Goal: Use online tool/utility: Utilize a website feature to perform a specific function

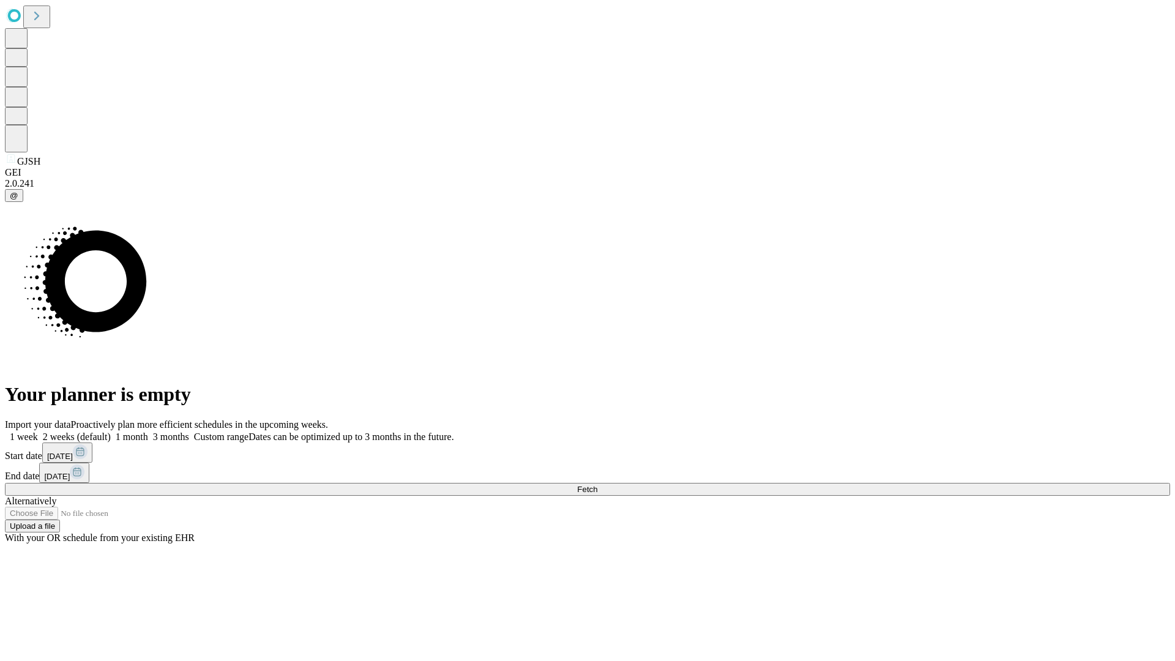
click at [598, 485] on span "Fetch" at bounding box center [587, 489] width 20 height 9
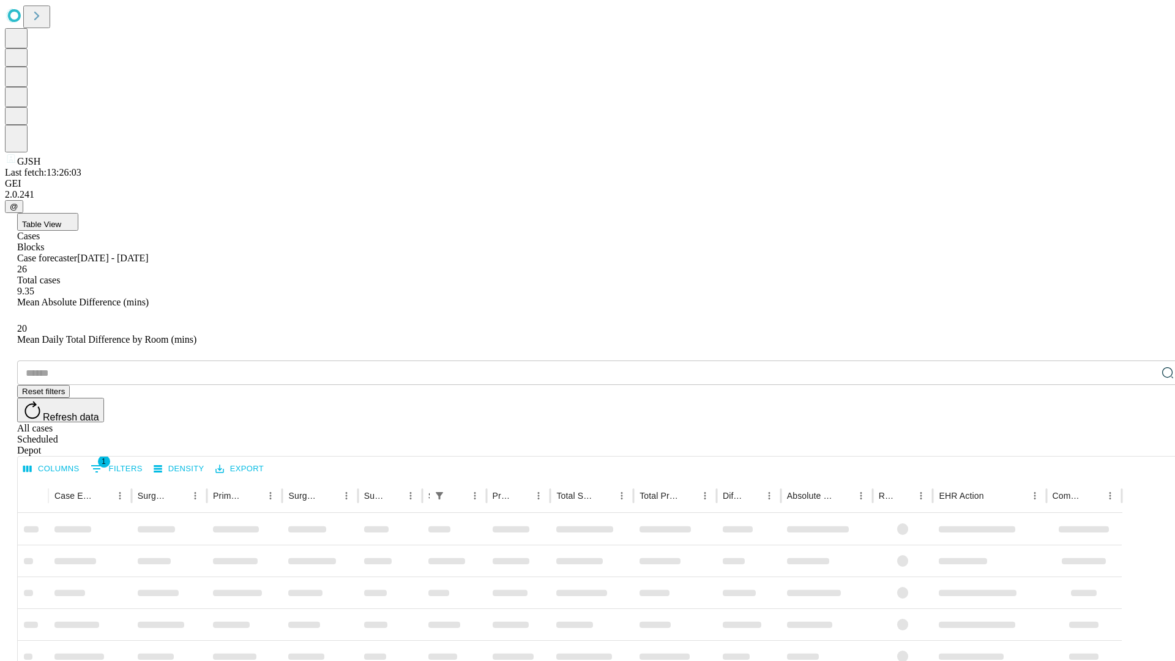
click at [61, 220] on span "Table View" at bounding box center [41, 224] width 39 height 9
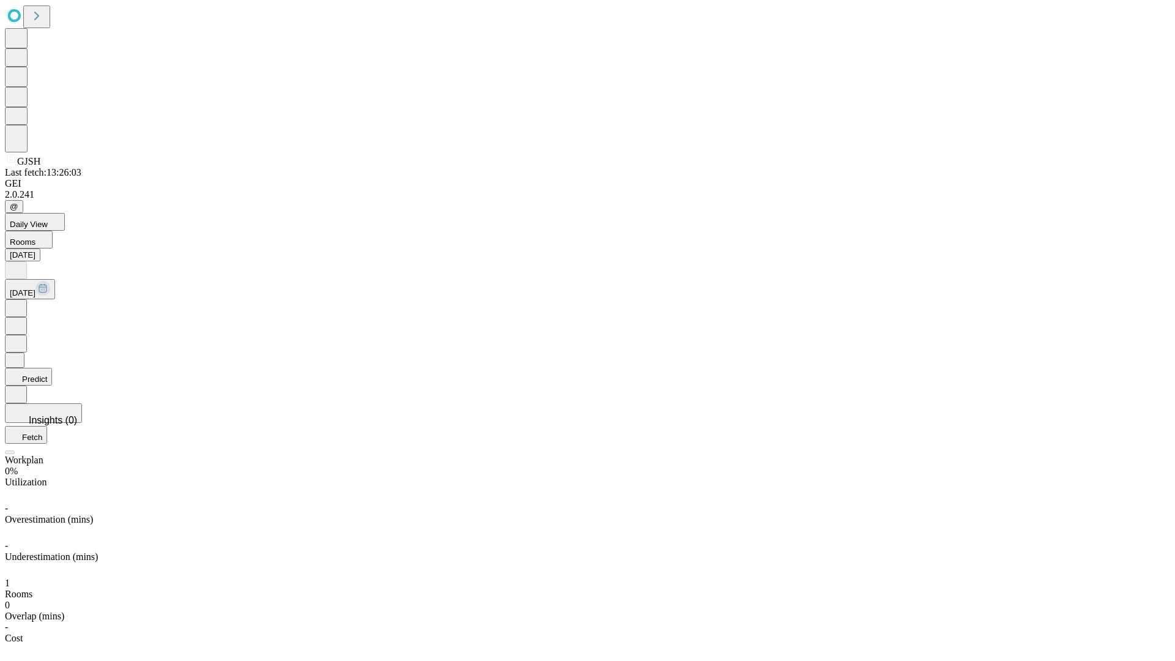
click at [52, 368] on button "Predict" at bounding box center [28, 377] width 47 height 18
